Goal: Information Seeking & Learning: Understand process/instructions

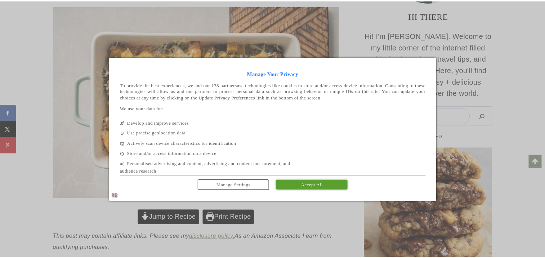
scroll to position [138, 0]
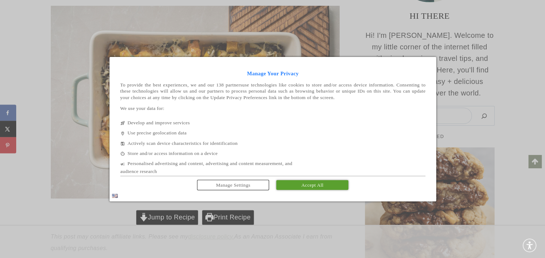
click at [322, 186] on span "Accept All" at bounding box center [312, 184] width 22 height 5
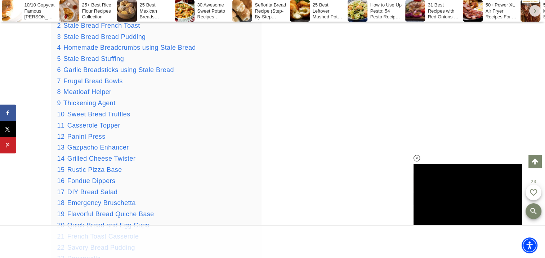
scroll to position [926, 0]
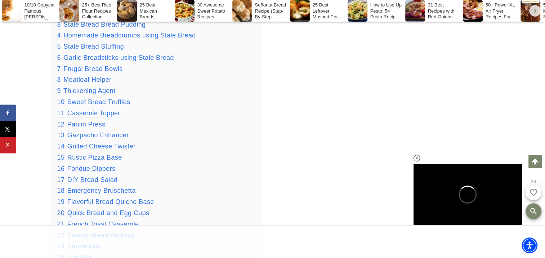
click at [86, 114] on span "Casserole Topper" at bounding box center [93, 112] width 53 height 7
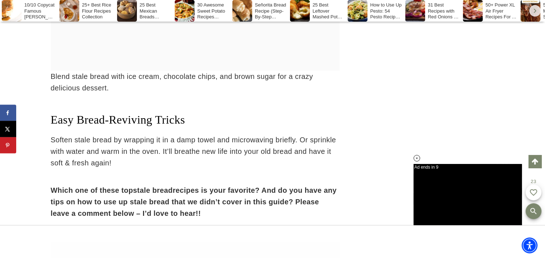
scroll to position [11180, 0]
